Goal: Find specific page/section: Find specific page/section

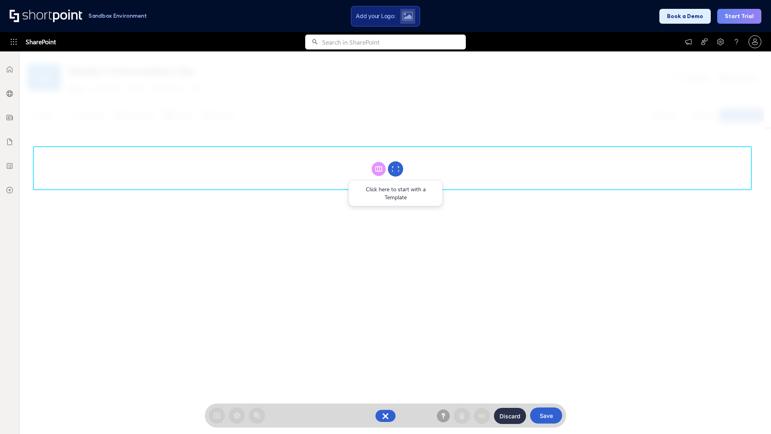
click at [395, 169] on circle at bounding box center [395, 168] width 15 height 15
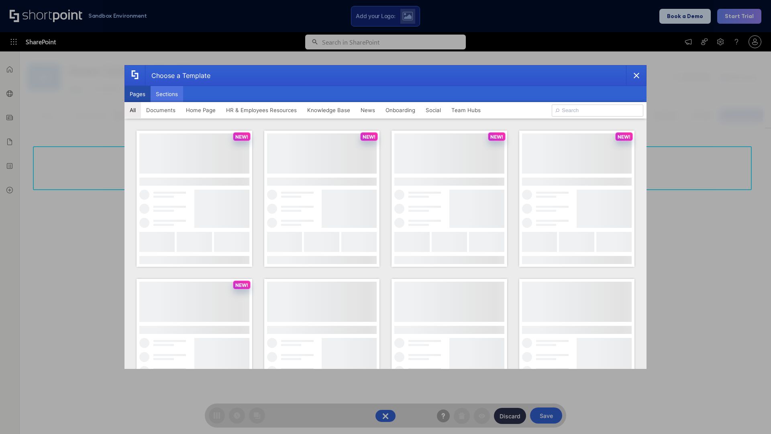
click at [167, 94] on button "Sections" at bounding box center [167, 94] width 33 height 16
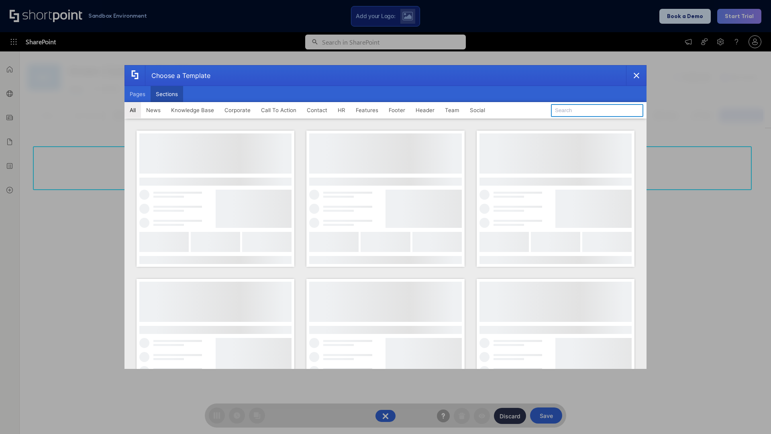
type input "Teams Kit 1"
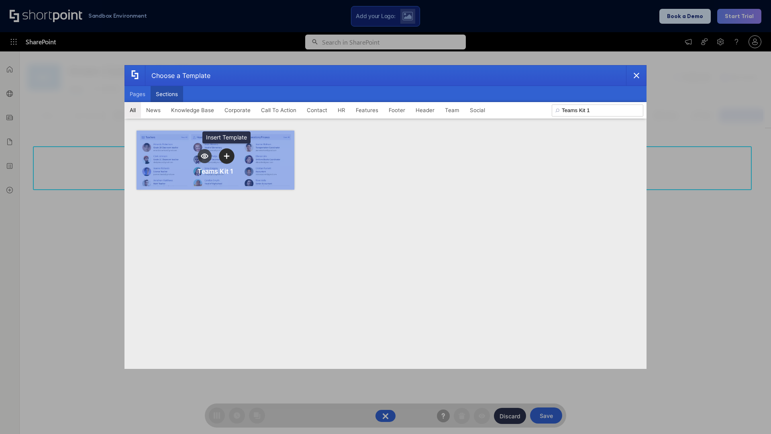
click at [226, 156] on icon "template selector" at bounding box center [227, 156] width 6 height 6
